Goal: Information Seeking & Learning: Find specific fact

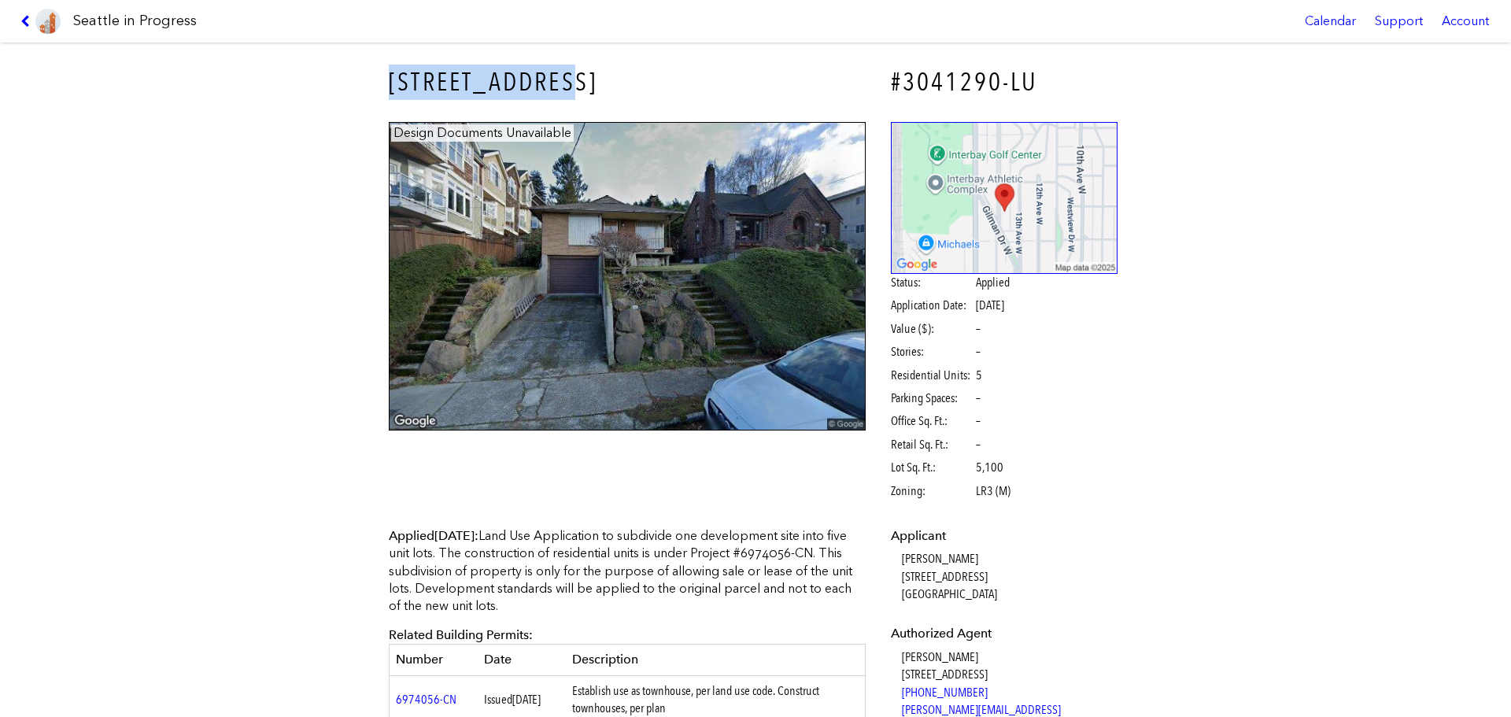
drag, startPoint x: 355, startPoint y: 54, endPoint x: 567, endPoint y: 85, distance: 214.1
click at [567, 85] on div "[STREET_ADDRESS] #3041290-LU Design Documents Unavailable Status: Applied Appli…" at bounding box center [755, 380] width 1511 height 675
drag, startPoint x: 338, startPoint y: 46, endPoint x: 298, endPoint y: 42, distance: 40.4
click at [298, 42] on body "Seattle in Progress Calendar Support Account About [GEOGRAPHIC_DATA] in Progres…" at bounding box center [755, 358] width 1511 height 717
copy body "Calendar Support Account About [GEOGRAPHIC_DATA] in Progress Data Getting Start…"
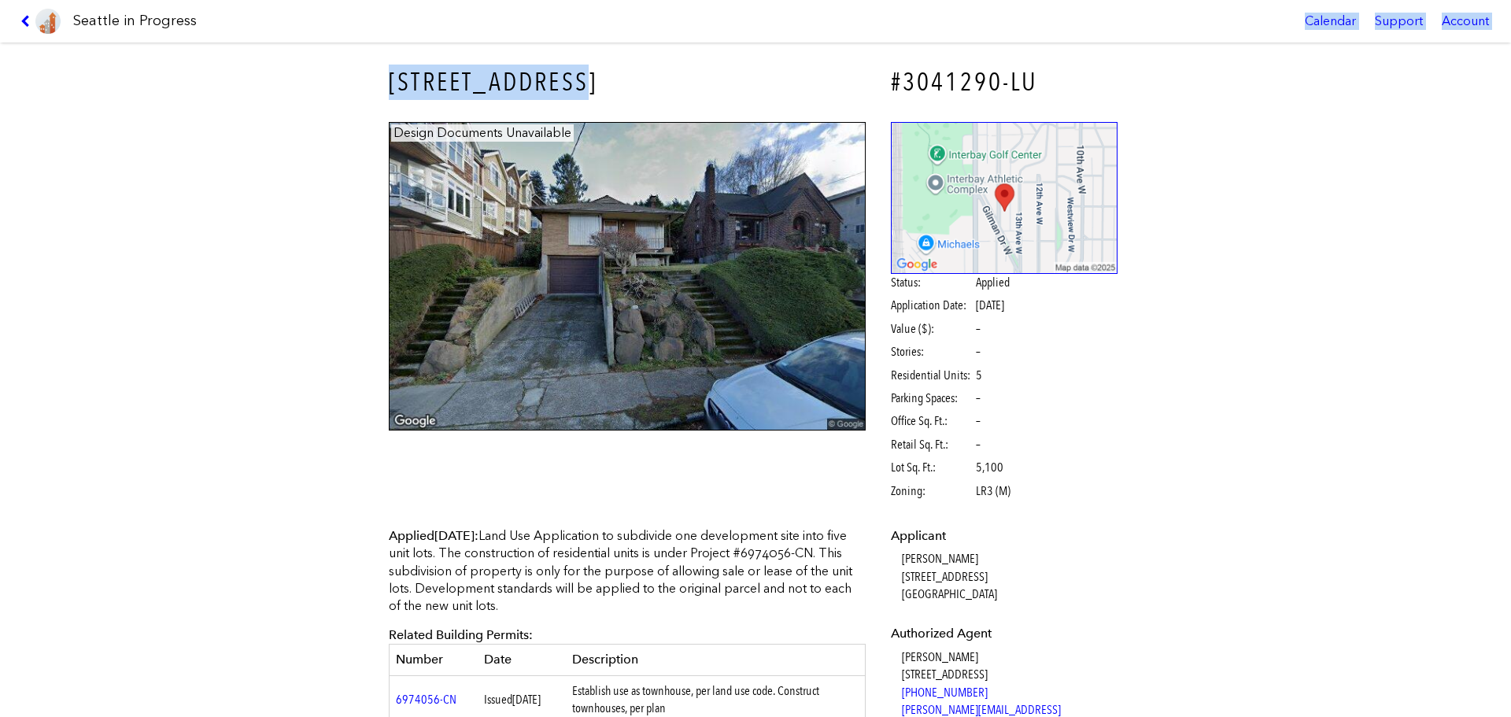
click at [440, 523] on div "Applied Dec. 01, 2023 : Land Use Application to subdivide one development site …" at bounding box center [627, 687] width 499 height 343
drag, startPoint x: 379, startPoint y: 72, endPoint x: 634, endPoint y: 71, distance: 255.0
click at [634, 71] on div "2538 14TH AVE W" at bounding box center [627, 82] width 499 height 57
copy h3 "2538 14TH AVE W"
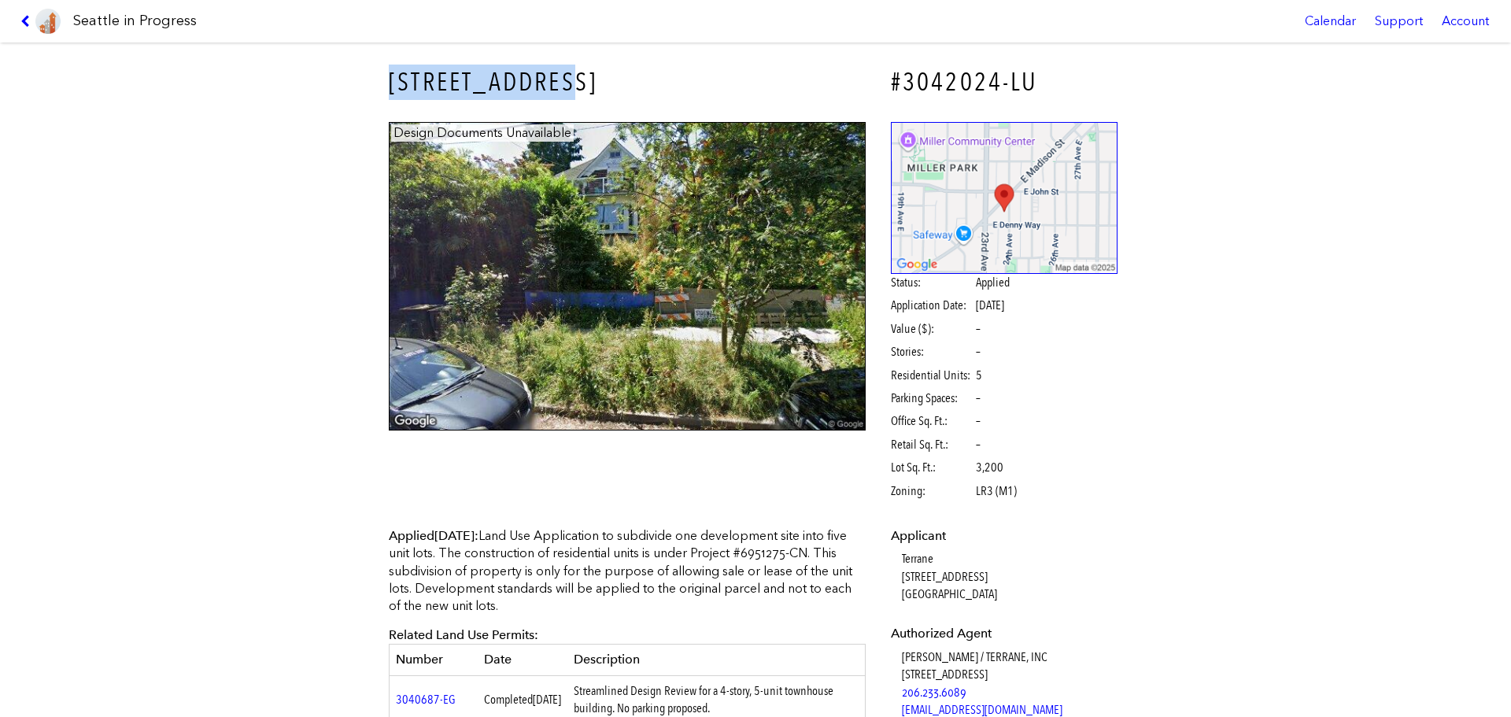
drag, startPoint x: 386, startPoint y: 77, endPoint x: 586, endPoint y: 105, distance: 201.0
click at [586, 105] on div "113 24TH AVE E" at bounding box center [627, 82] width 499 height 57
copy h3 "113 24TH AVE E"
